Goal: Task Accomplishment & Management: Use online tool/utility

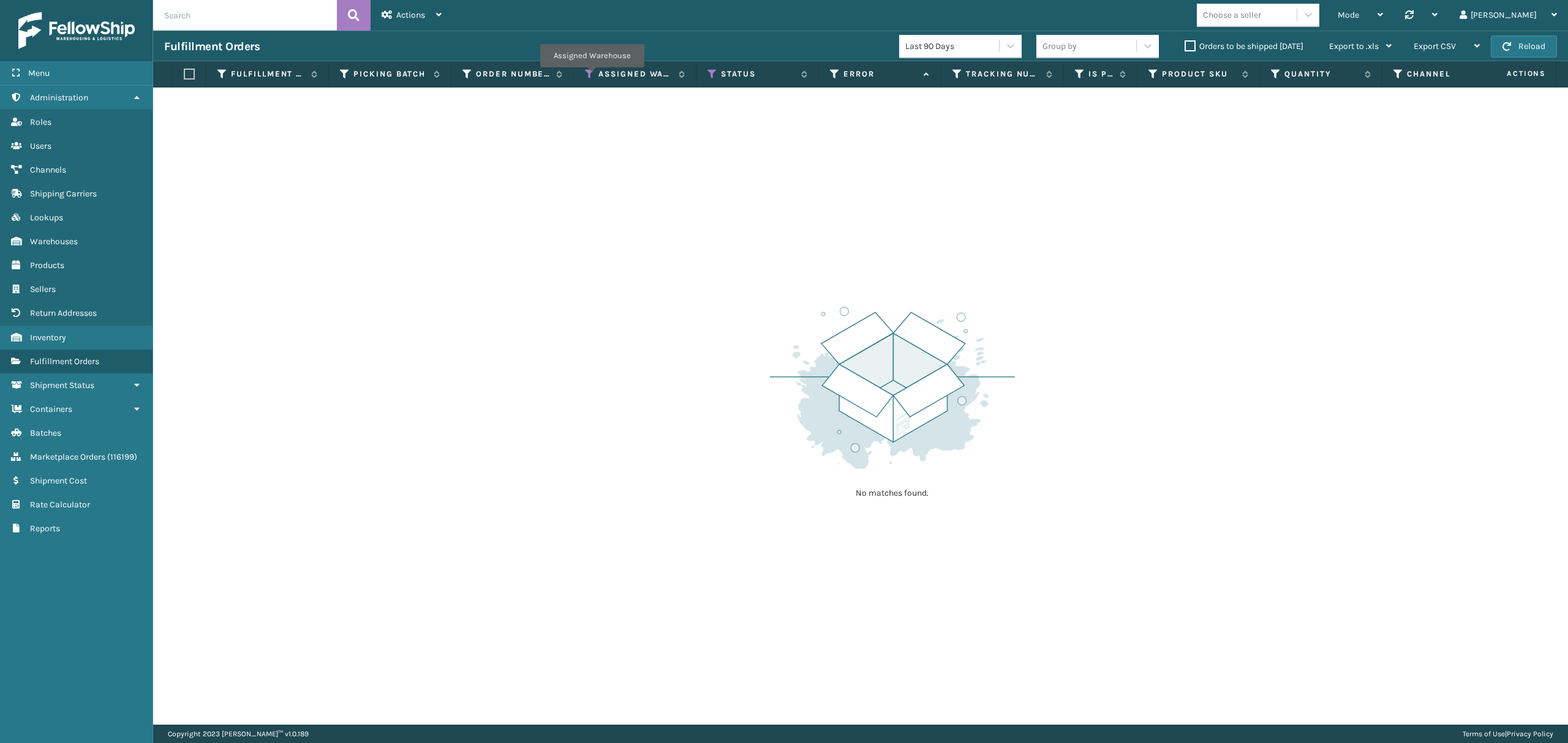
drag, startPoint x: 591, startPoint y: 76, endPoint x: 578, endPoint y: 82, distance: 14.3
click at [591, 76] on icon at bounding box center [590, 74] width 10 height 11
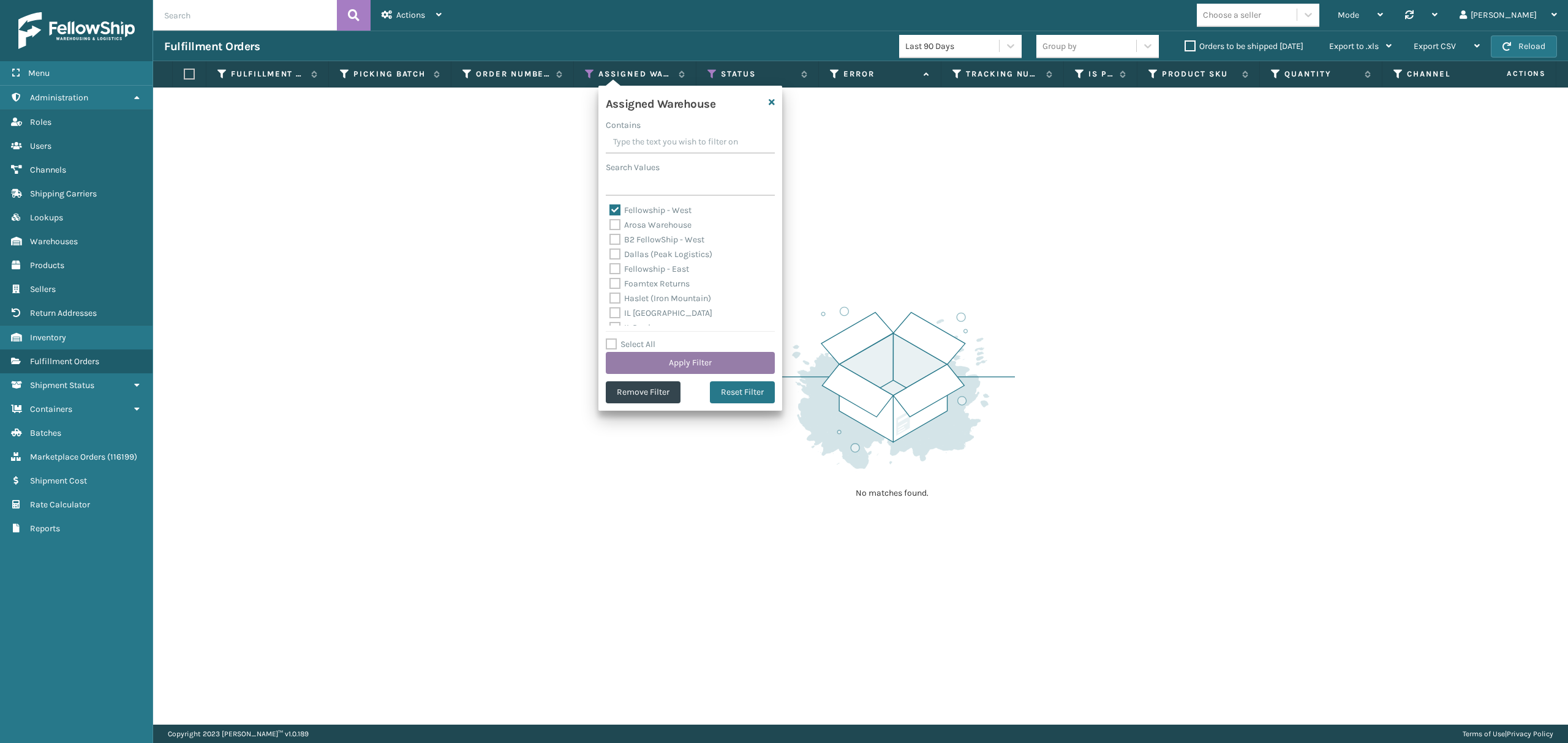
click at [642, 358] on button "Apply Filter" at bounding box center [690, 363] width 169 height 22
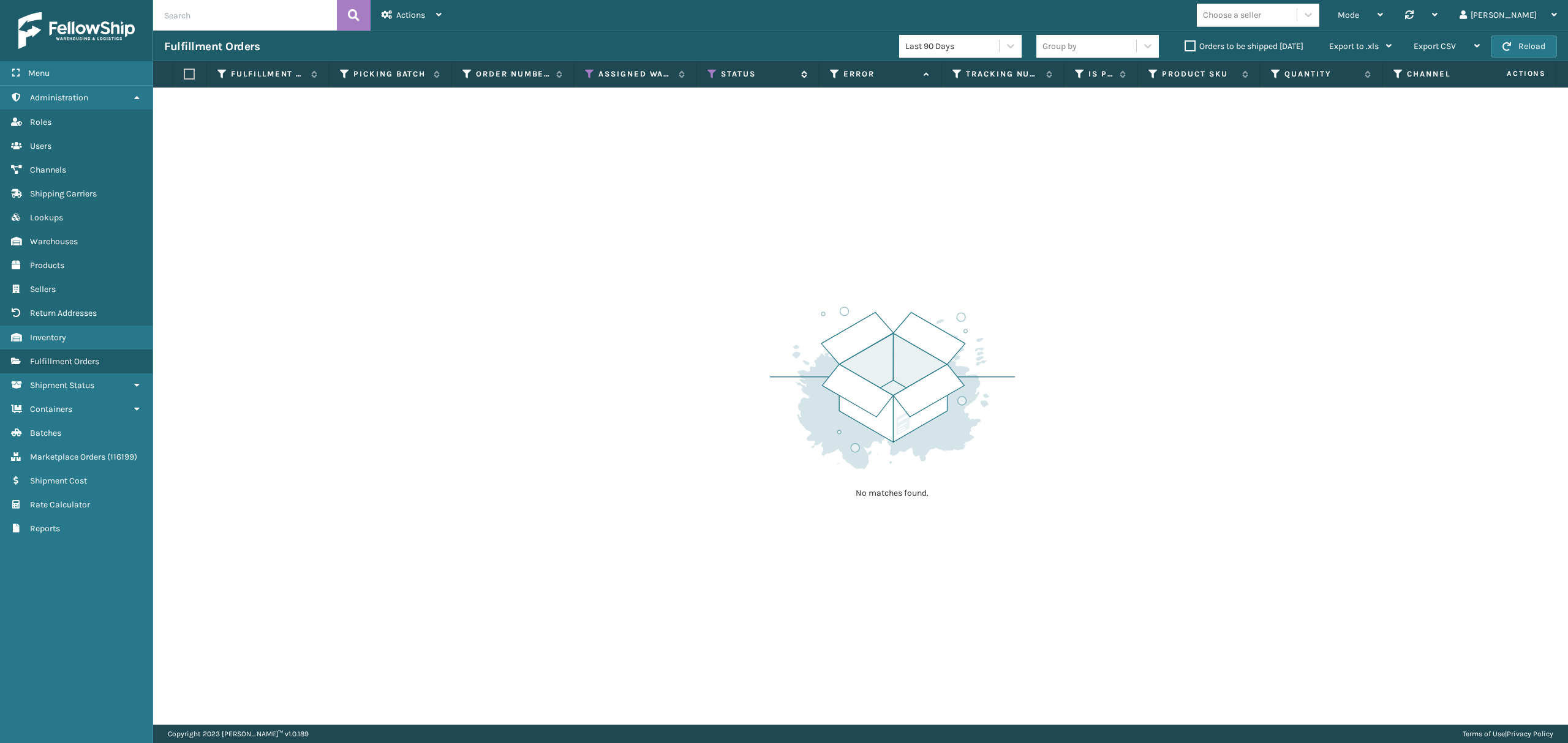
click at [716, 70] on icon at bounding box center [712, 74] width 10 height 11
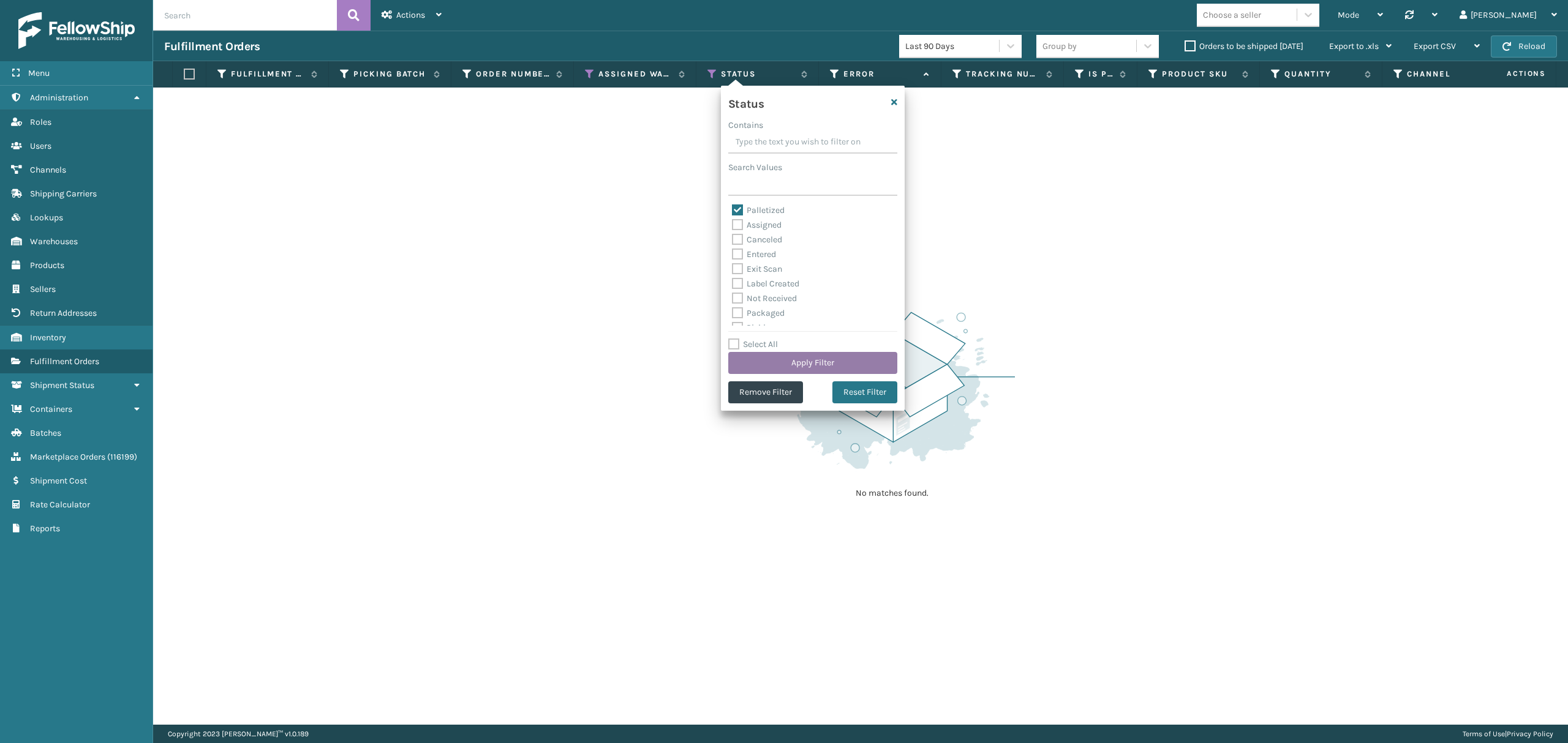
click at [823, 365] on button "Apply Filter" at bounding box center [813, 363] width 169 height 22
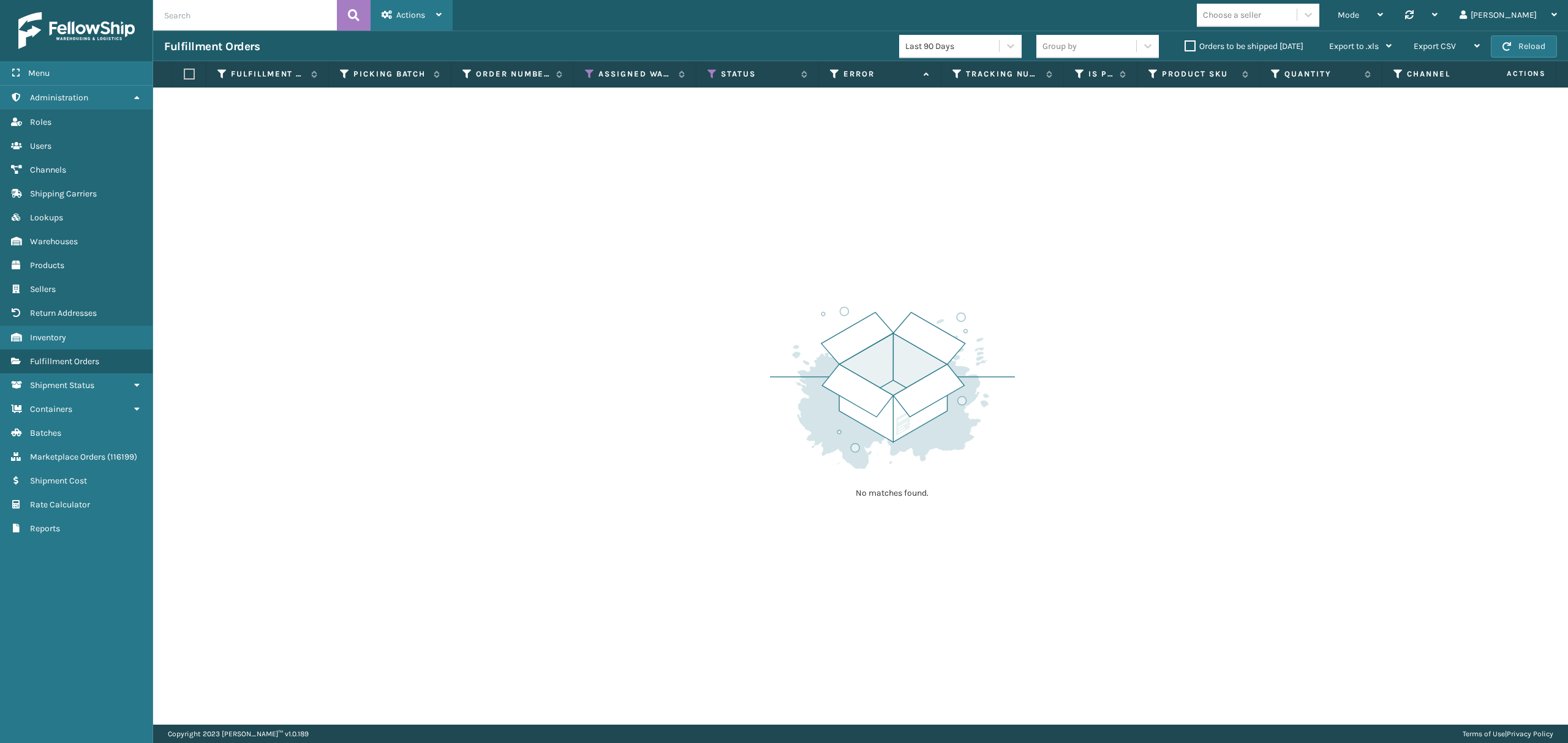
click at [389, 13] on icon at bounding box center [387, 15] width 11 height 8
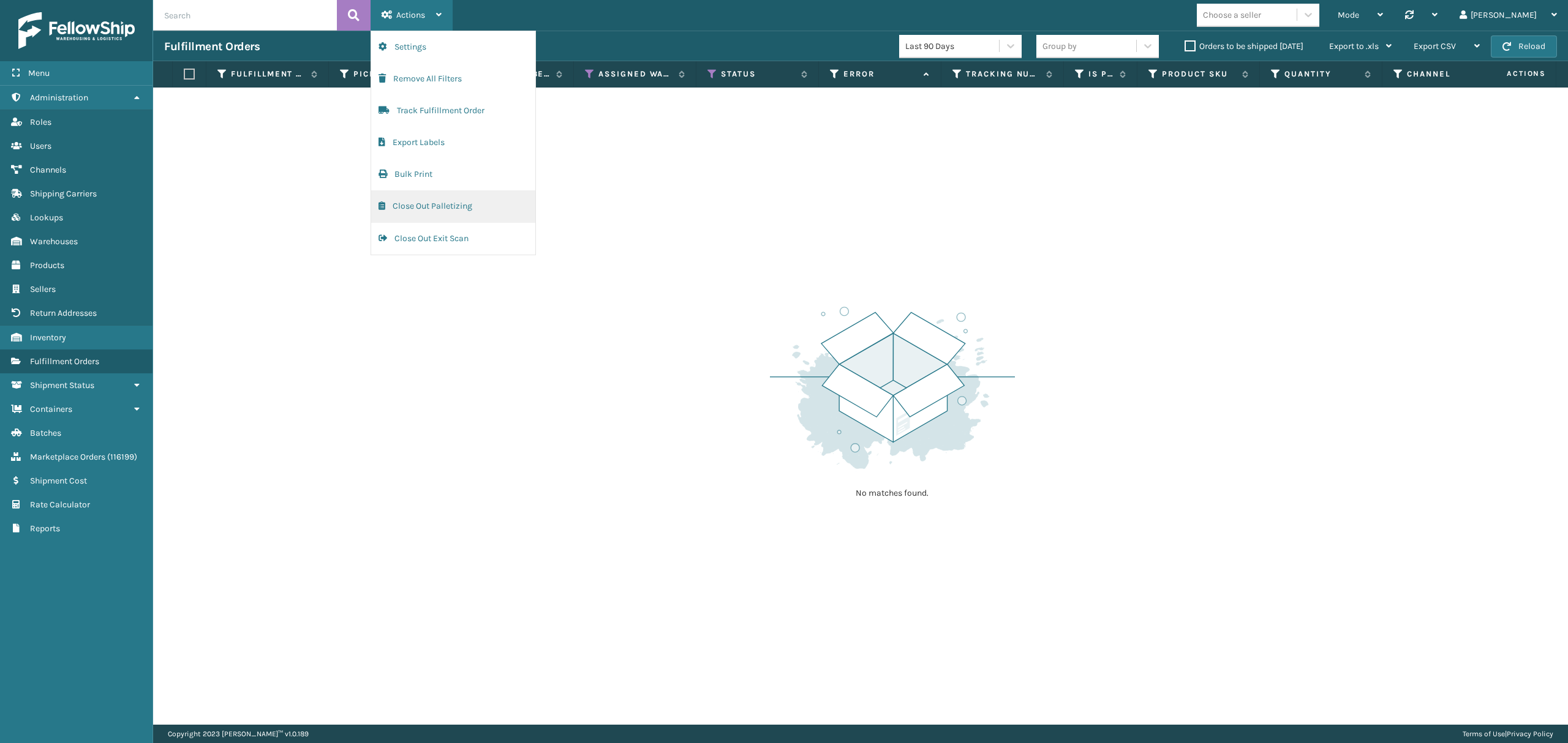
click at [405, 210] on button "Close Out Palletizing" at bounding box center [453, 206] width 164 height 32
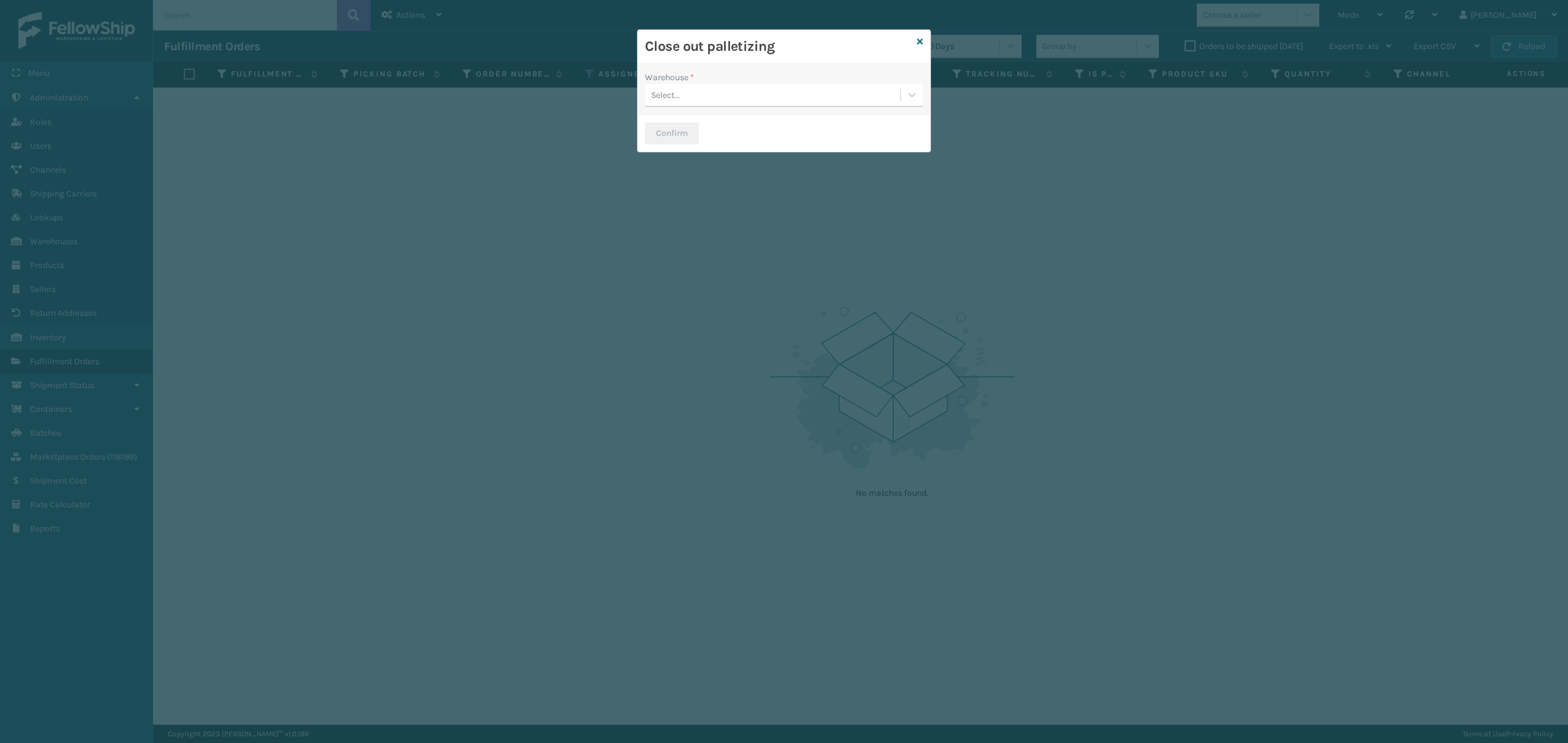
click at [755, 89] on div "Select..." at bounding box center [772, 95] width 255 height 20
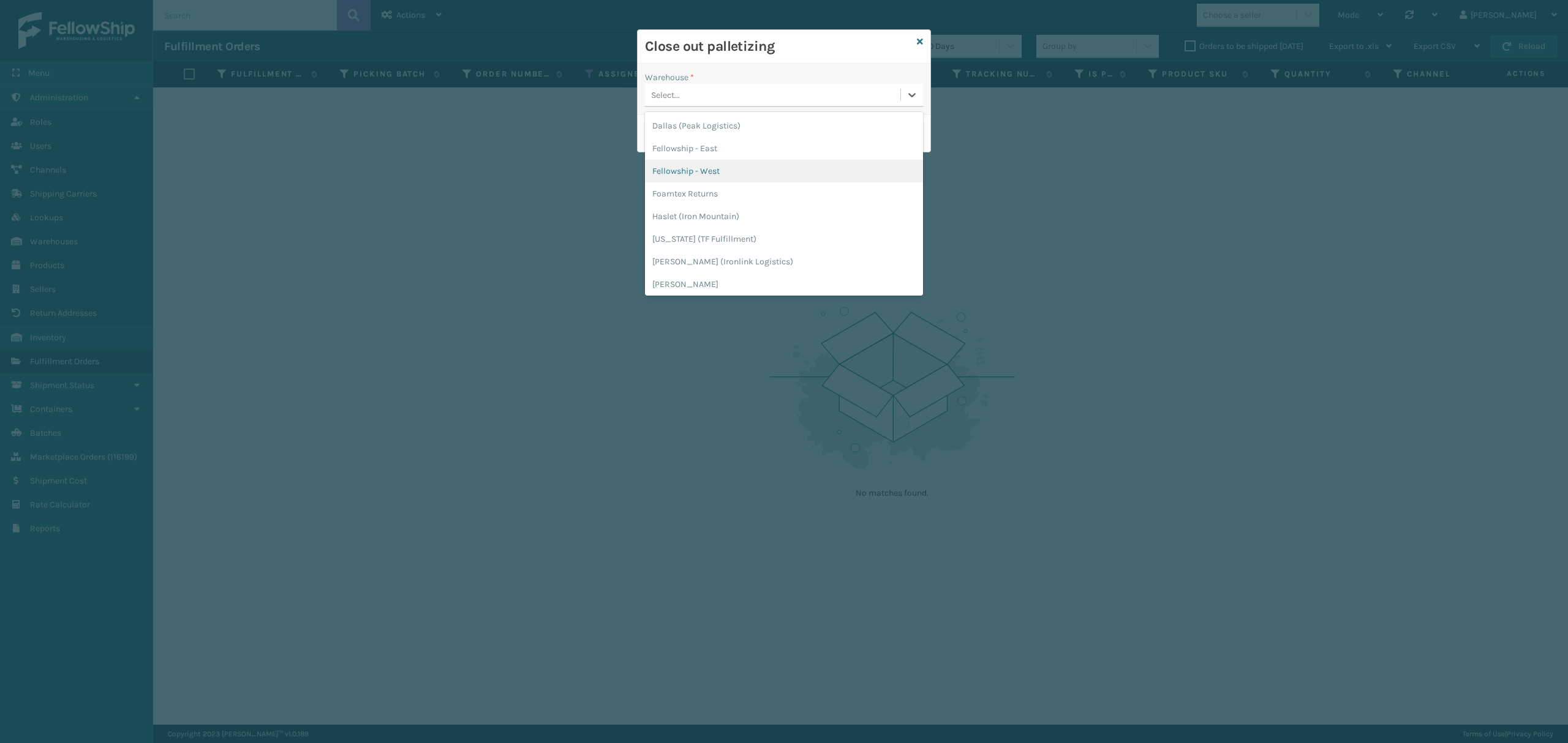
click at [733, 169] on div "Fellowship - West" at bounding box center [783, 170] width 278 height 22
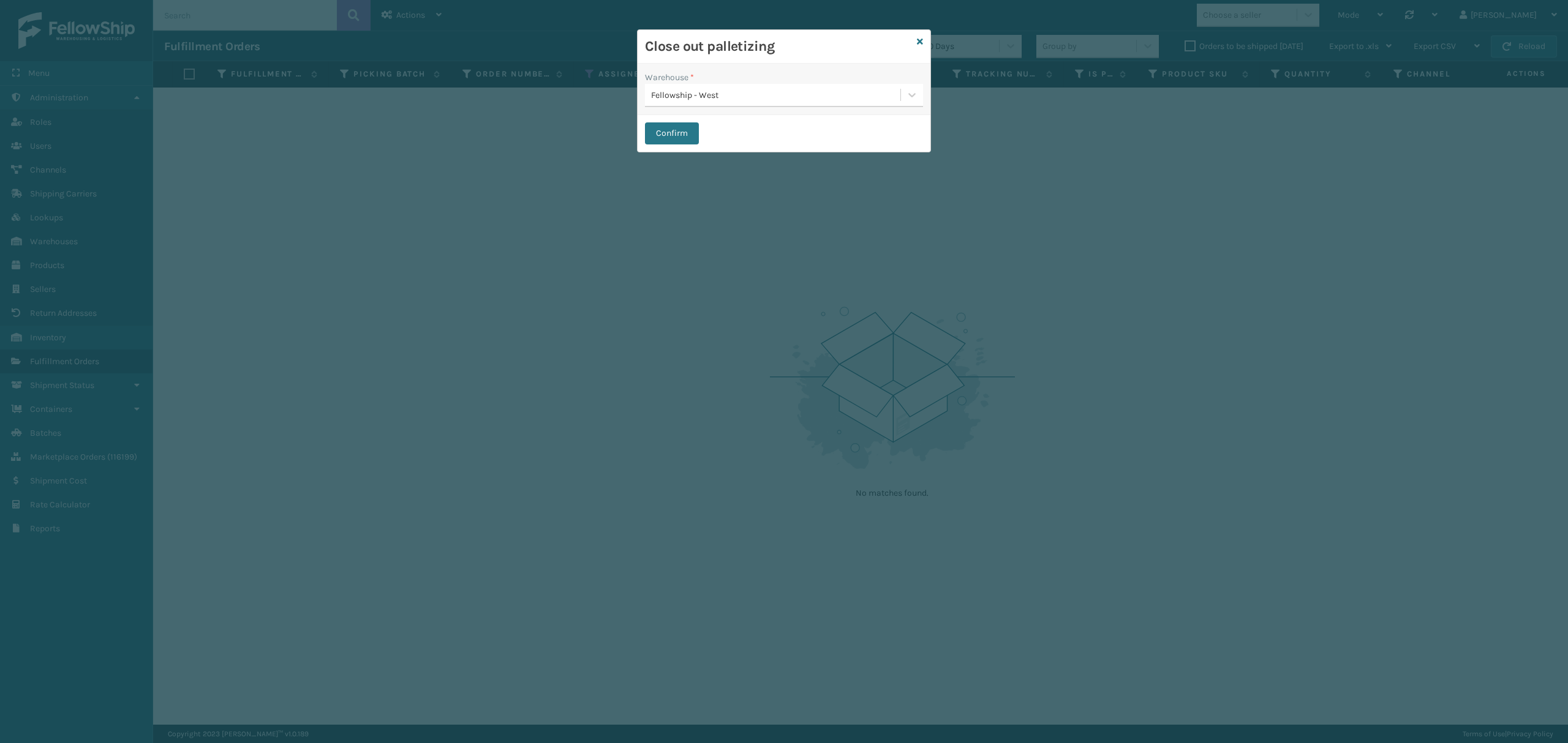
click at [917, 38] on icon at bounding box center [920, 41] width 6 height 8
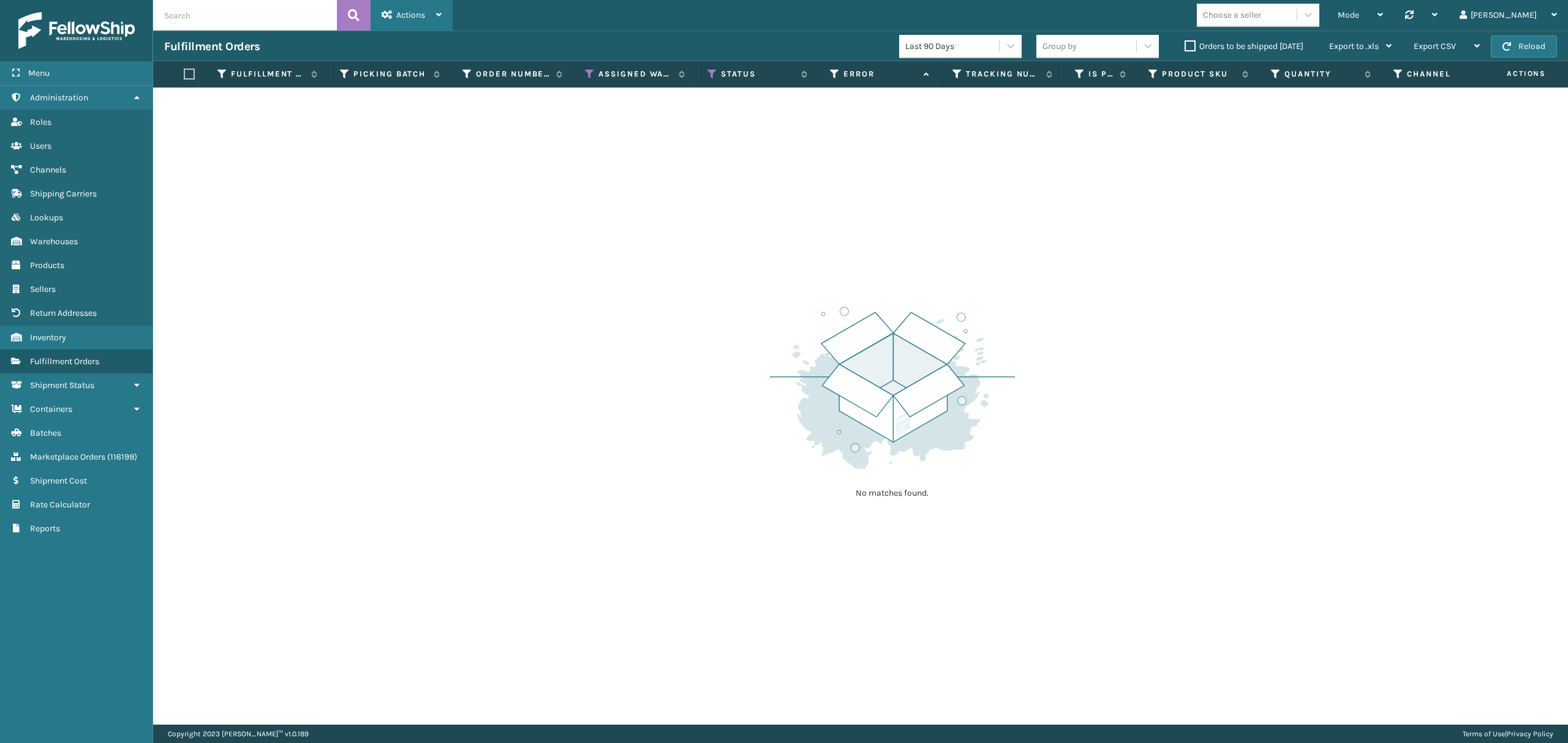
click at [439, 13] on icon at bounding box center [439, 15] width 5 height 8
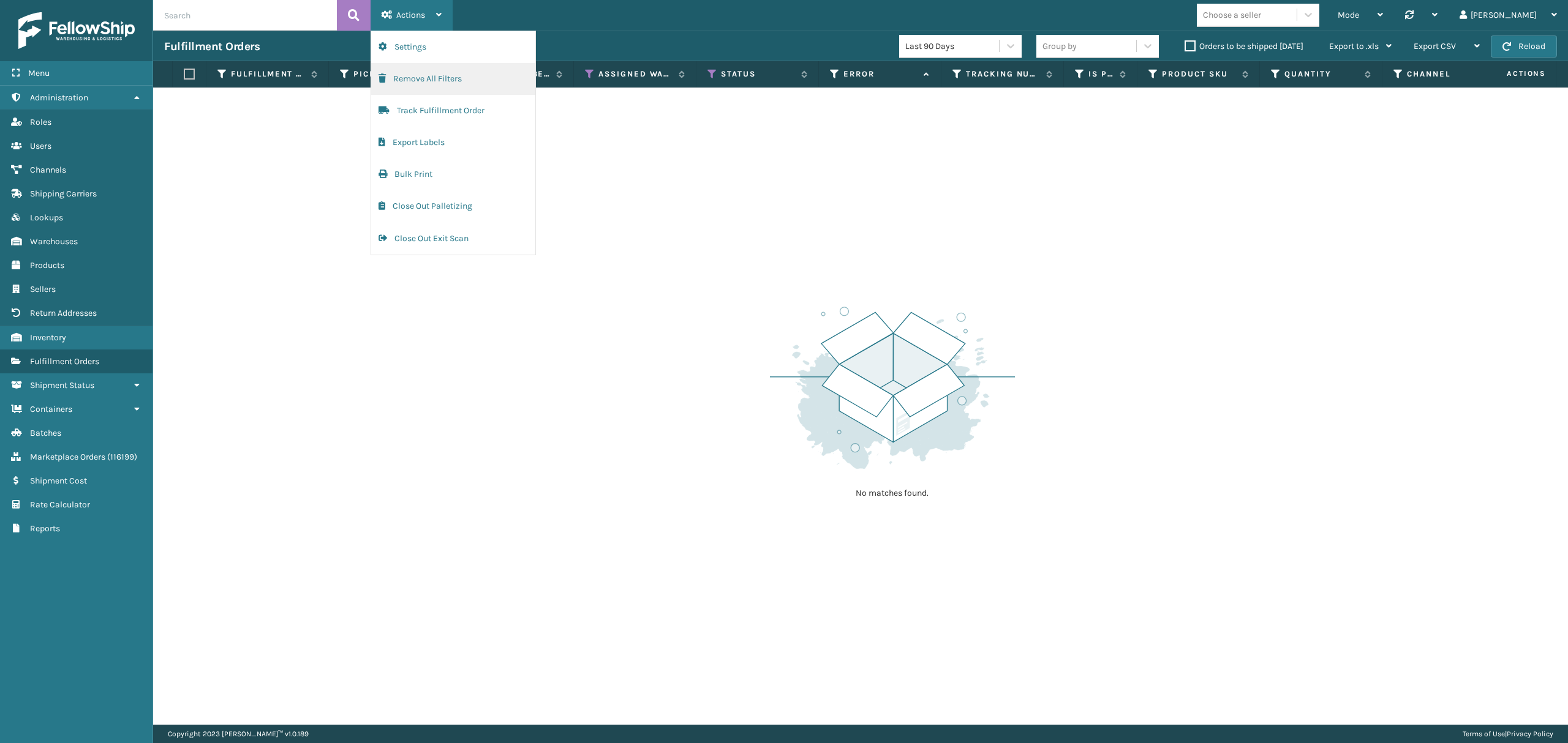
click at [460, 79] on button "Remove All Filters" at bounding box center [453, 79] width 164 height 32
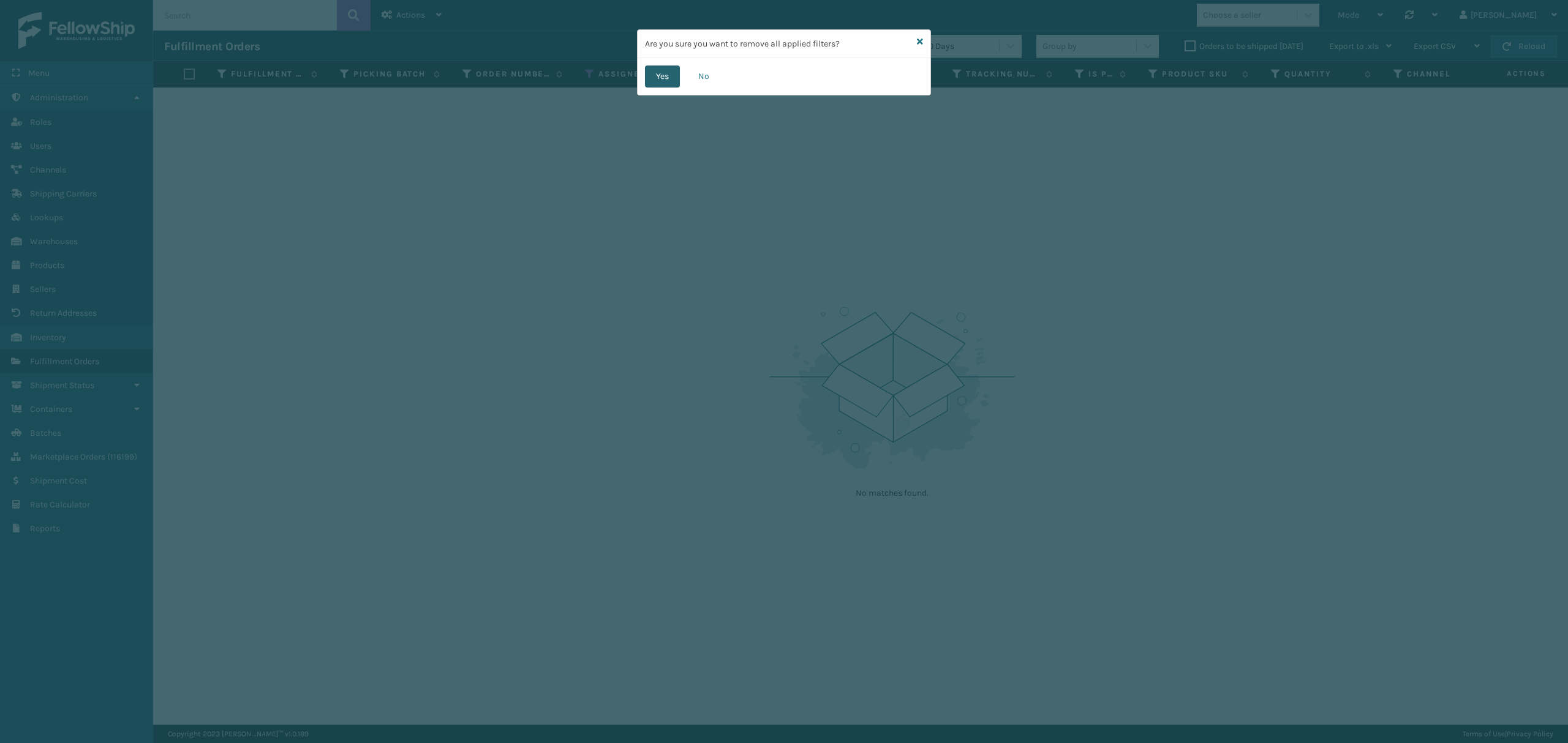
click at [670, 69] on button "Yes" at bounding box center [661, 76] width 35 height 22
